Goal: Find specific page/section: Find specific page/section

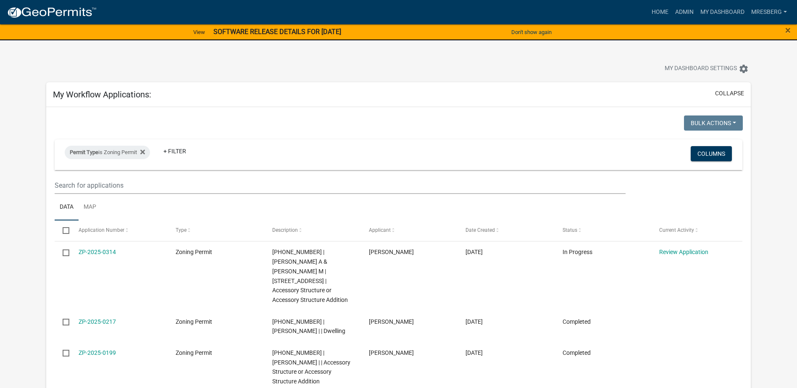
scroll to position [126, 0]
click at [145, 152] on icon at bounding box center [142, 152] width 5 height 5
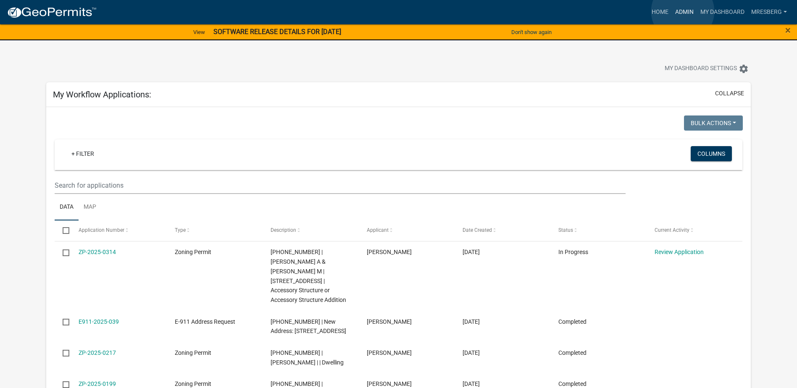
click at [683, 11] on link "Admin" at bounding box center [684, 12] width 25 height 16
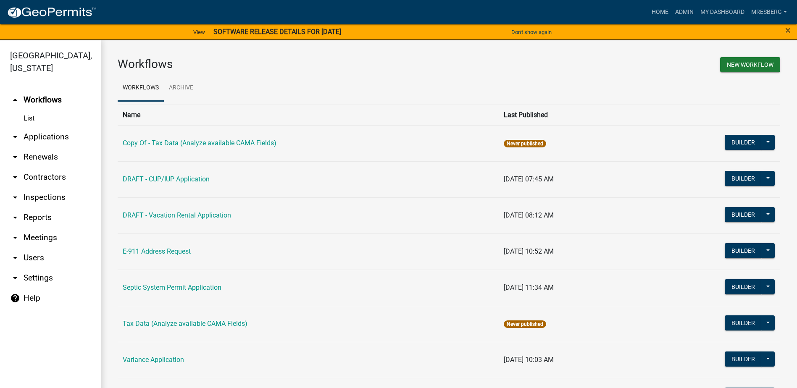
click at [54, 136] on link "arrow_drop_down Applications" at bounding box center [50, 137] width 101 height 20
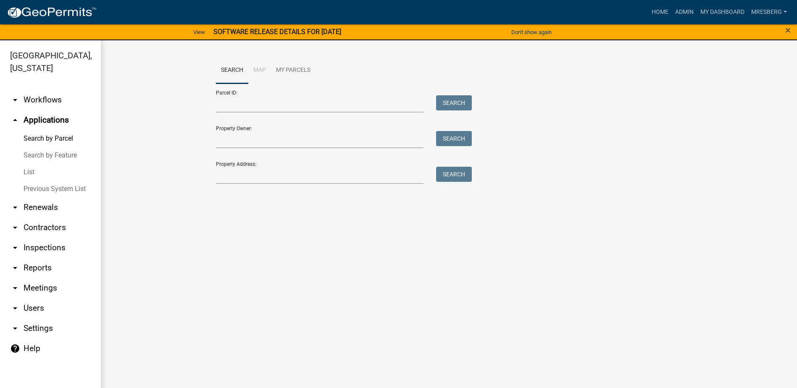
click at [27, 172] on link "List" at bounding box center [50, 172] width 101 height 17
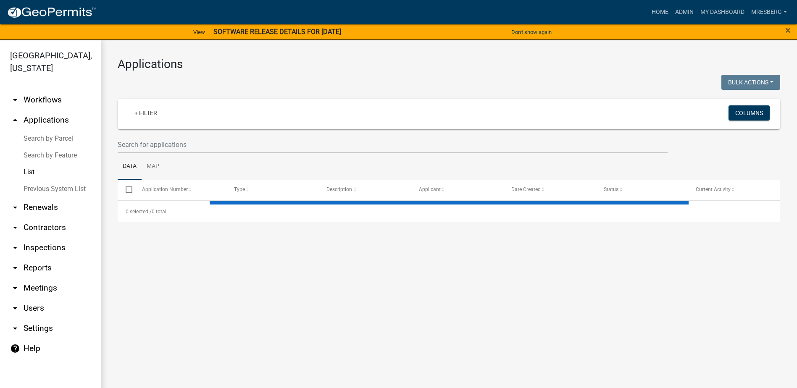
select select "3: 100"
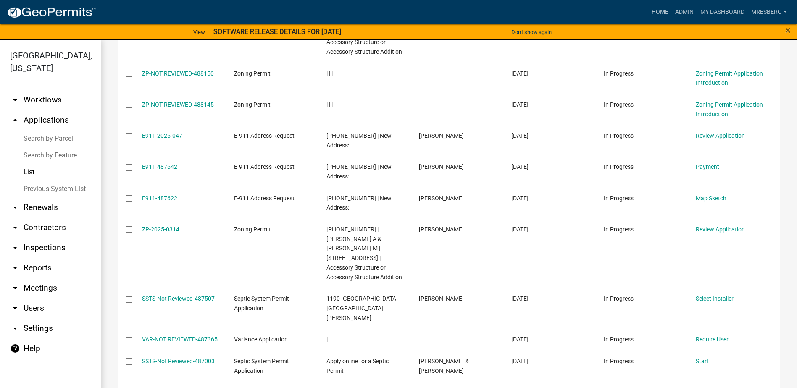
scroll to position [294, 0]
